Goal: Task Accomplishment & Management: Manage account settings

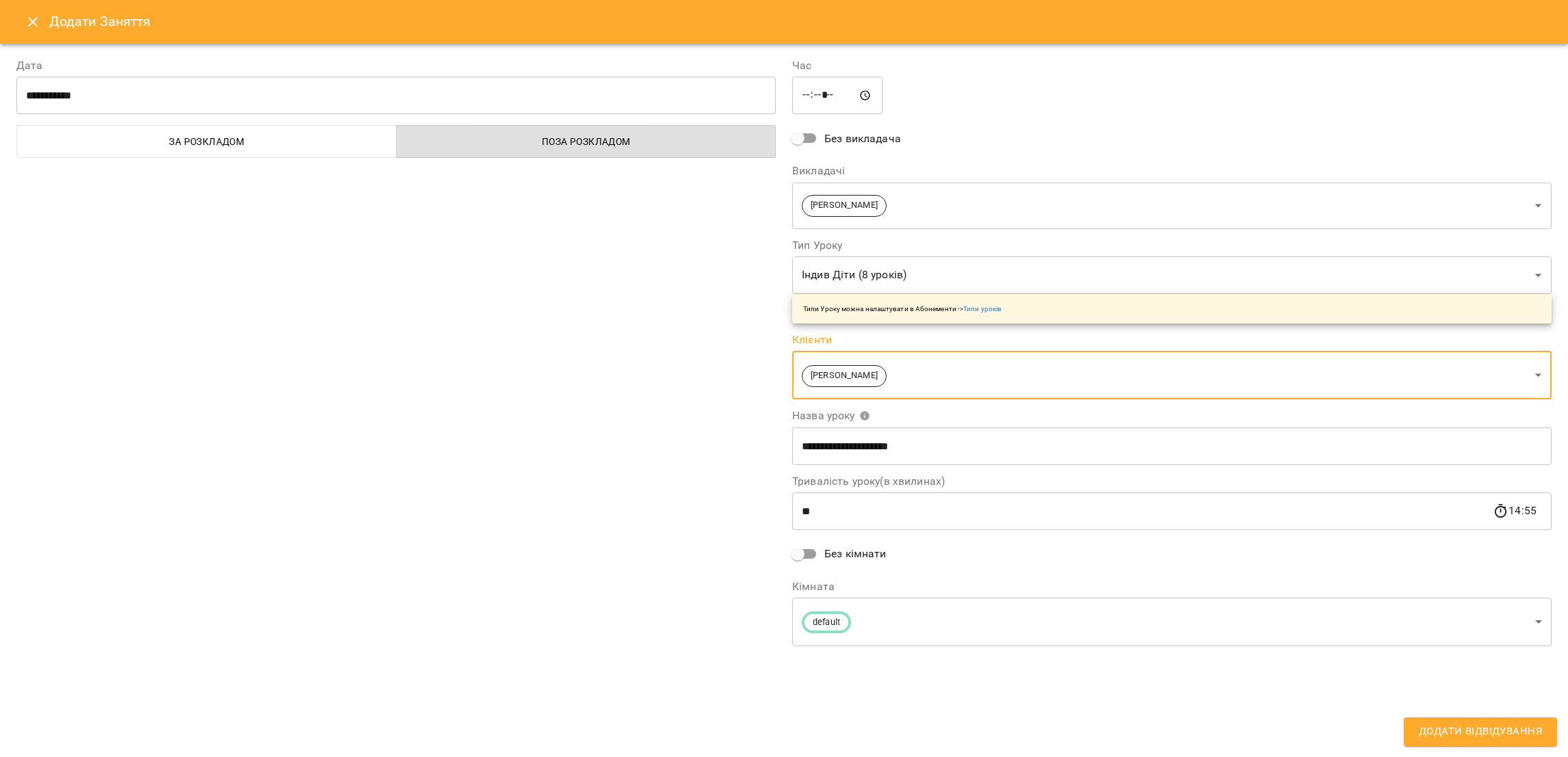
scroll to position [307, 0]
click at [1440, 731] on span "Додати Відвідування" at bounding box center [1481, 732] width 123 height 18
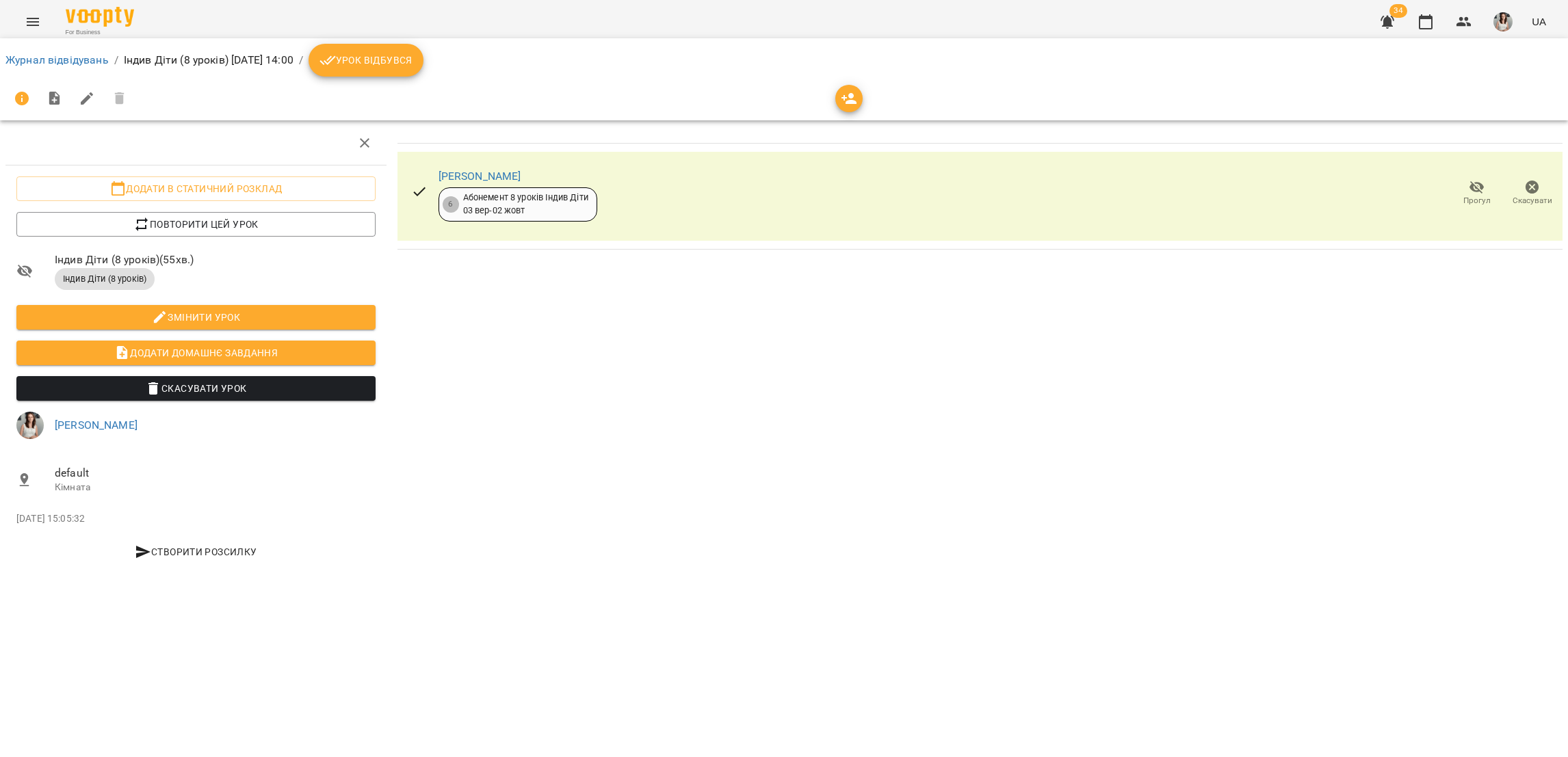
click at [412, 64] on span "Урок відбувся" at bounding box center [366, 60] width 93 height 16
